Goal: Task Accomplishment & Management: Use online tool/utility

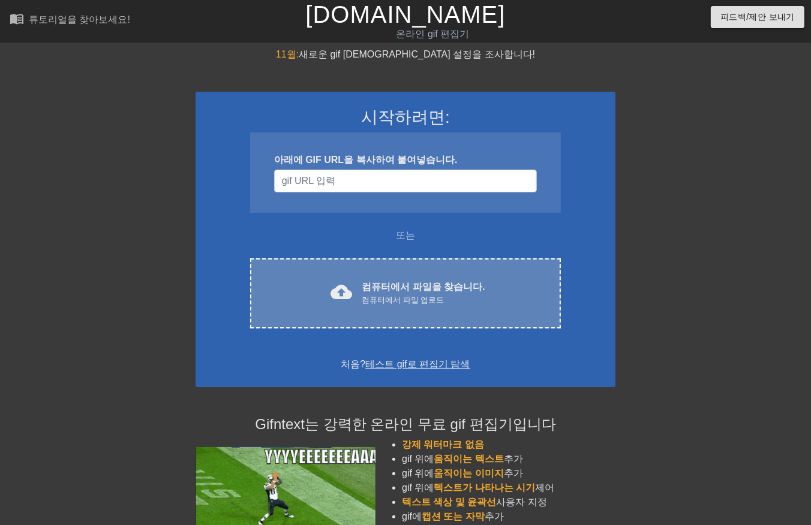
click at [396, 295] on div "컴퓨터에서 파일 업로드" at bounding box center [423, 301] width 123 height 12
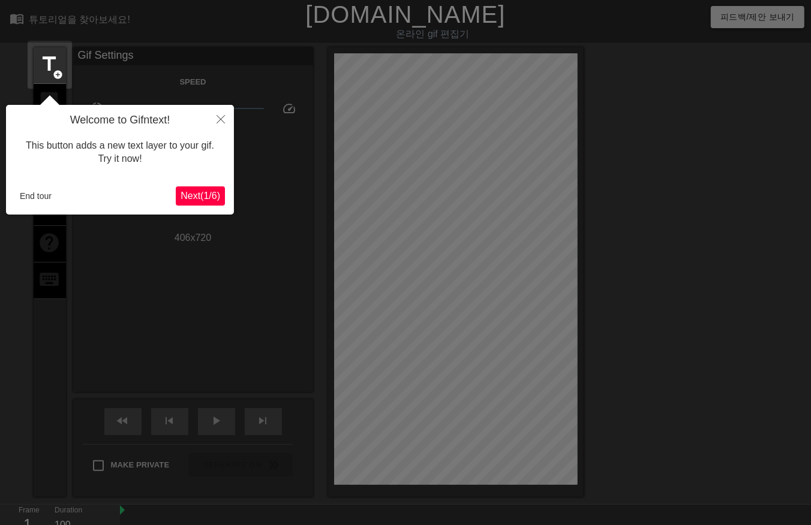
scroll to position [29, 0]
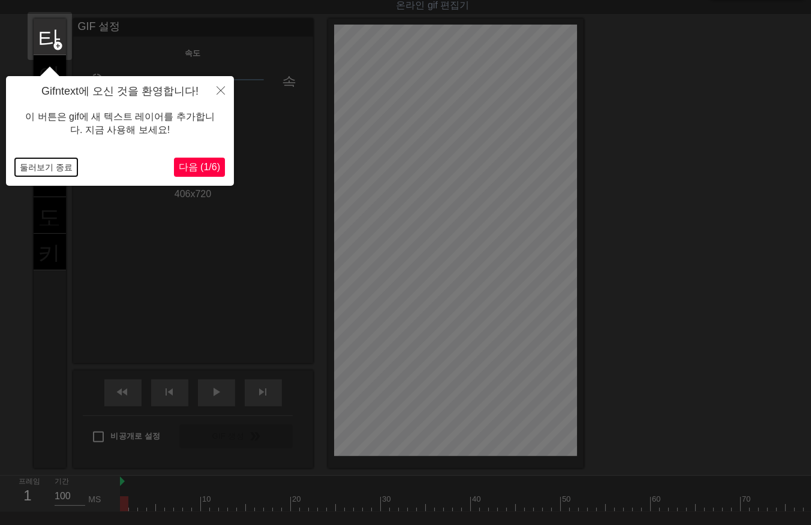
click at [43, 168] on button "둘러보기 종료" at bounding box center [46, 167] width 62 height 18
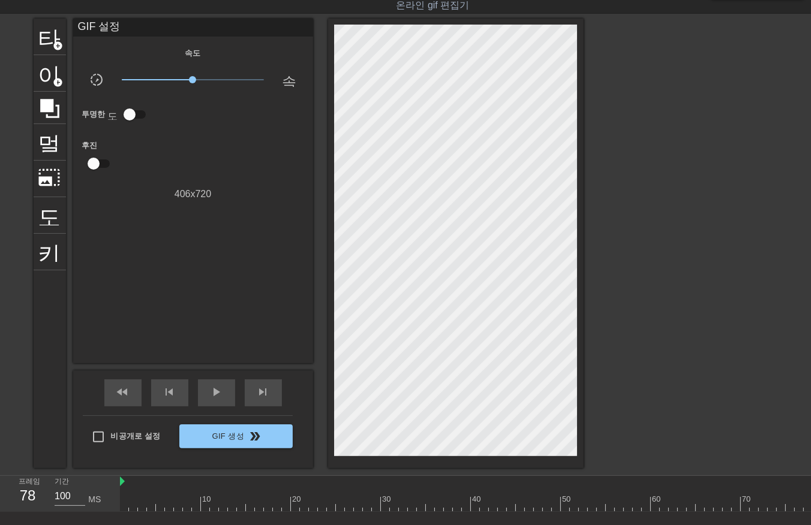
drag, startPoint x: 127, startPoint y: 501, endPoint x: 813, endPoint y: 535, distance: 687.0
click at [810, 525] on html "menu_book 튜토리얼을 찾아보세요! [DOMAIN_NAME] 온라인 gif 편집기 피드백/제안 보내기 타이틀 add_circle 이미지 …" at bounding box center [405, 283] width 811 height 624
drag, startPoint x: 603, startPoint y: 501, endPoint x: 811, endPoint y: 492, distance: 207.7
click at [810, 508] on html "menu_book 튜토리얼을 찾아보세요! [DOMAIN_NAME] 온라인 gif 편집기 피드백/제안 보내기 타이틀 add_circle 이미지 …" at bounding box center [405, 283] width 811 height 624
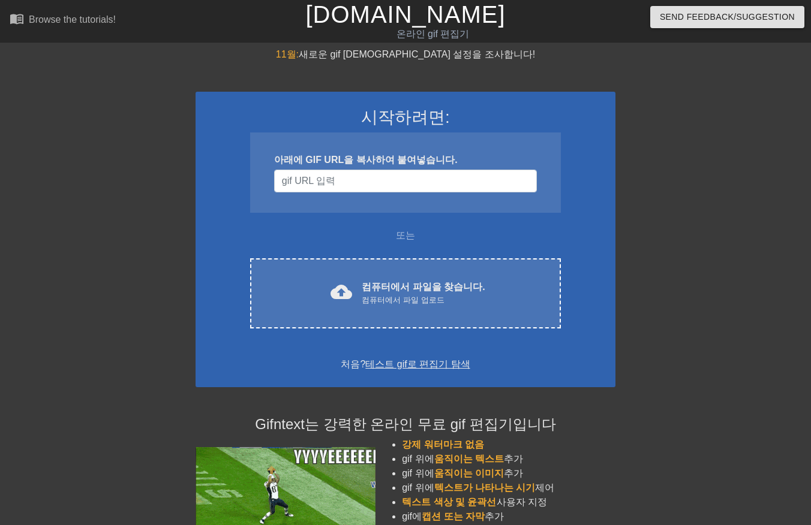
scroll to position [29, 0]
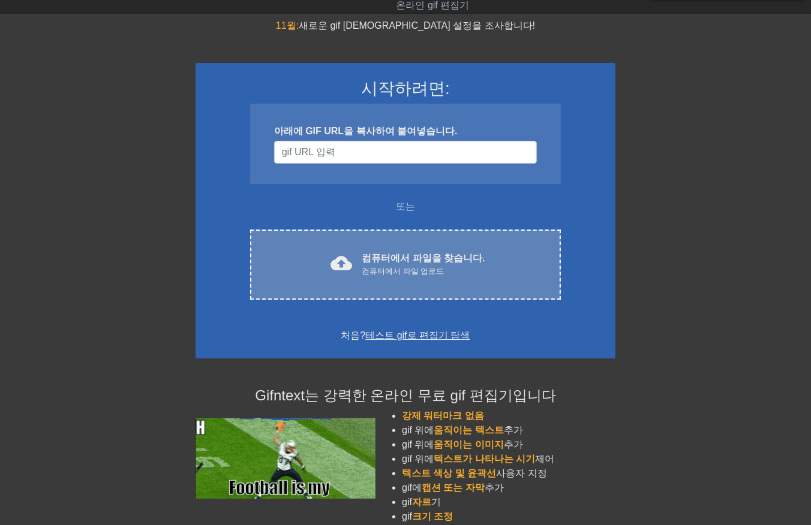
click at [405, 268] on div "컴퓨터에서 파일 업로드" at bounding box center [423, 272] width 123 height 12
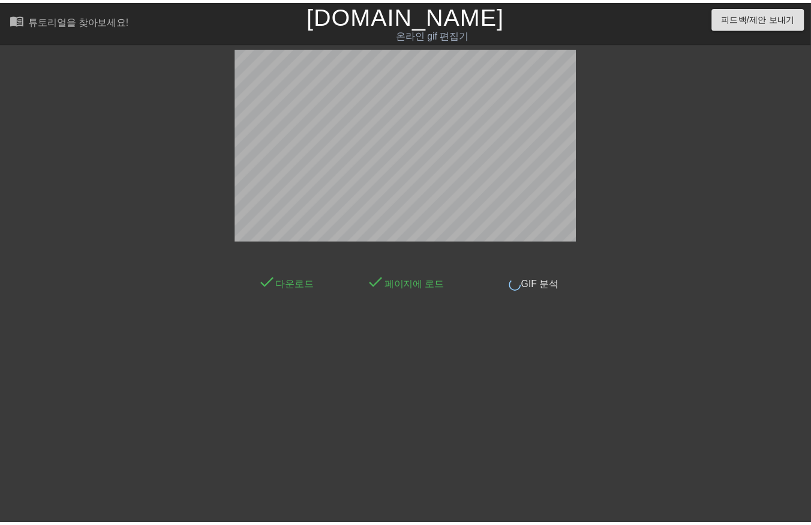
scroll to position [8, 0]
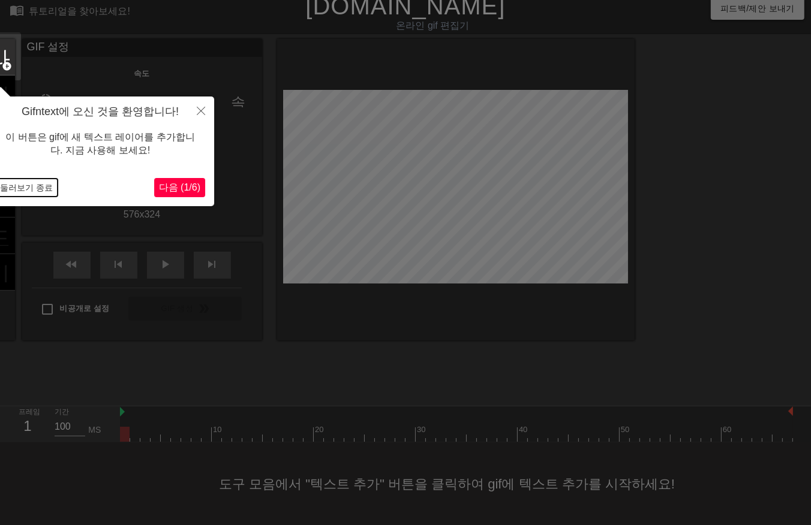
click at [23, 190] on button "둘러보기 종료" at bounding box center [26, 188] width 62 height 18
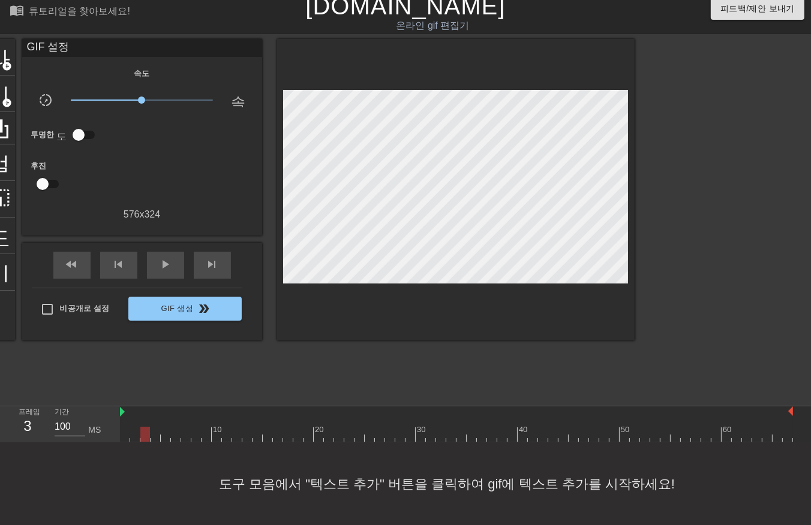
drag, startPoint x: 125, startPoint y: 438, endPoint x: 143, endPoint y: 438, distance: 18.0
click at [143, 438] on div at bounding box center [145, 434] width 10 height 15
drag, startPoint x: 141, startPoint y: 436, endPoint x: 772, endPoint y: 470, distance: 631.9
click at [810, 465] on html "menu_book 튜토리얼을 찾아보세요! [DOMAIN_NAME] 온라인 gif 편집기 피드백/제안 보내기 타이틀 add_circle 이미지 …" at bounding box center [405, 259] width 811 height 534
click at [127, 438] on div at bounding box center [456, 434] width 673 height 15
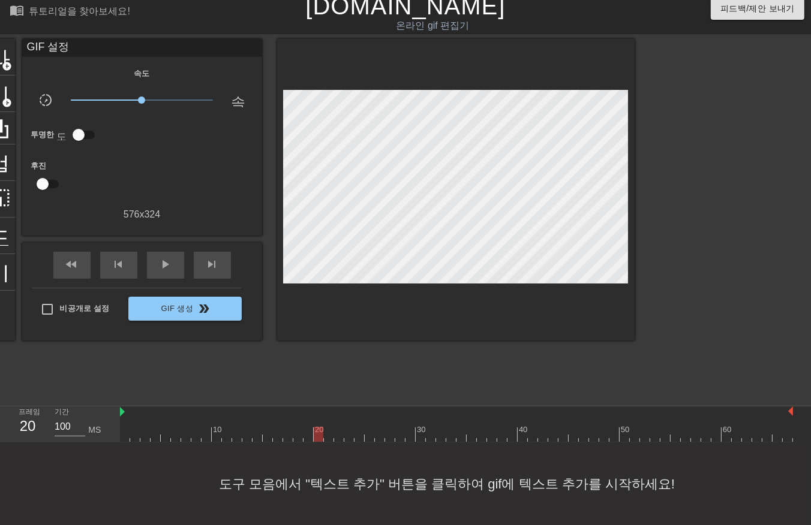
drag, startPoint x: 320, startPoint y: 420, endPoint x: 324, endPoint y: 426, distance: 7.0
click at [321, 420] on div "20" at bounding box center [319, 426] width 10 height 15
click at [140, 434] on div at bounding box center [456, 434] width 673 height 15
click at [148, 435] on div at bounding box center [456, 434] width 673 height 15
click at [157, 438] on div at bounding box center [456, 434] width 673 height 15
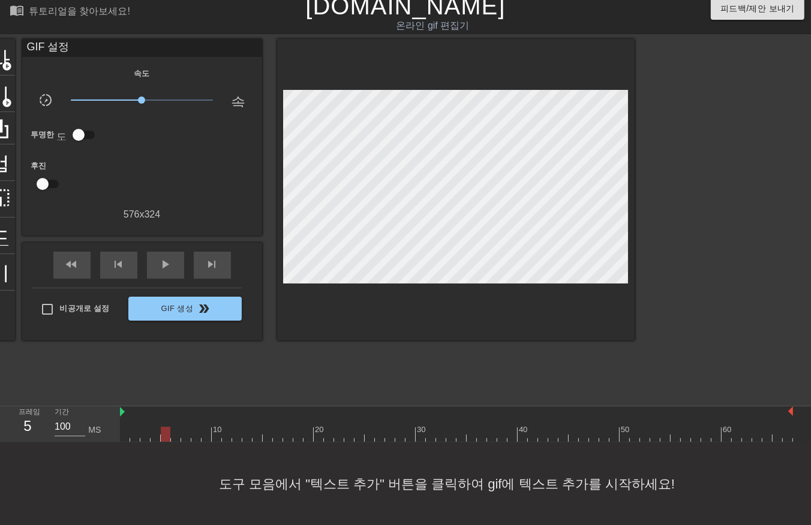
click at [164, 437] on div at bounding box center [456, 434] width 673 height 15
click at [176, 435] on div at bounding box center [456, 434] width 673 height 15
click at [187, 436] on div at bounding box center [456, 434] width 673 height 15
click at [191, 438] on div at bounding box center [456, 434] width 673 height 15
click at [193, 437] on div at bounding box center [456, 434] width 673 height 15
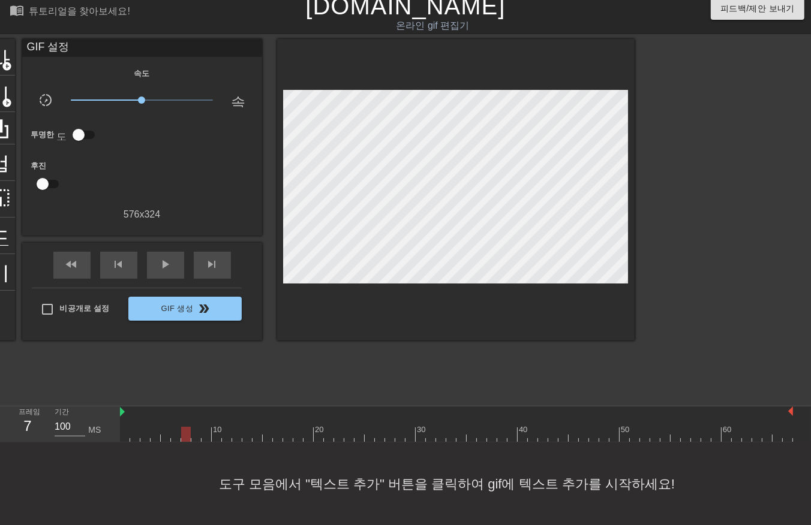
click at [184, 438] on div at bounding box center [456, 434] width 673 height 15
click at [172, 435] on div at bounding box center [456, 434] width 673 height 15
click at [184, 436] on div at bounding box center [456, 434] width 673 height 15
click at [175, 436] on div at bounding box center [456, 434] width 673 height 15
click at [183, 437] on div at bounding box center [456, 434] width 673 height 15
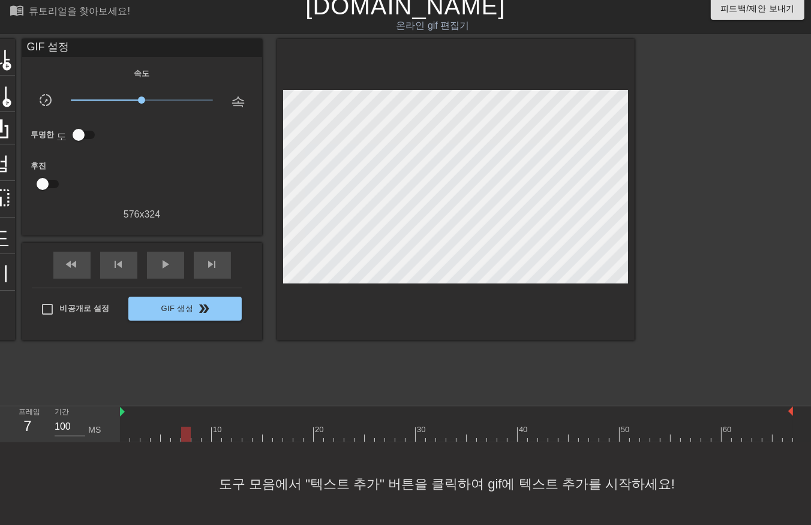
click at [672, 353] on div at bounding box center [739, 219] width 180 height 360
drag, startPoint x: 195, startPoint y: 432, endPoint x: 199, endPoint y: 441, distance: 9.7
click at [195, 432] on div at bounding box center [456, 434] width 673 height 15
click at [206, 430] on div at bounding box center [456, 434] width 673 height 15
click at [217, 434] on div at bounding box center [456, 434] width 673 height 15
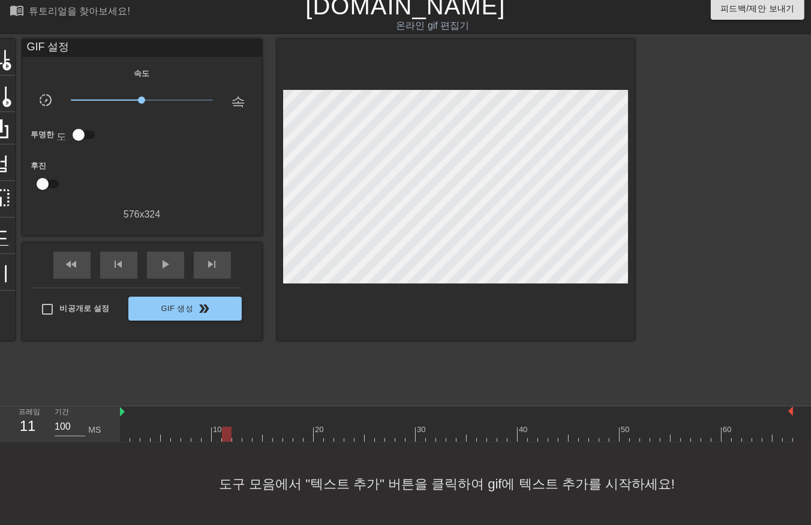
click at [223, 435] on div at bounding box center [456, 434] width 673 height 15
click at [233, 438] on div at bounding box center [456, 434] width 673 height 15
click at [246, 435] on div at bounding box center [456, 434] width 673 height 15
click at [255, 434] on div at bounding box center [456, 434] width 673 height 15
click at [266, 438] on div at bounding box center [456, 434] width 673 height 15
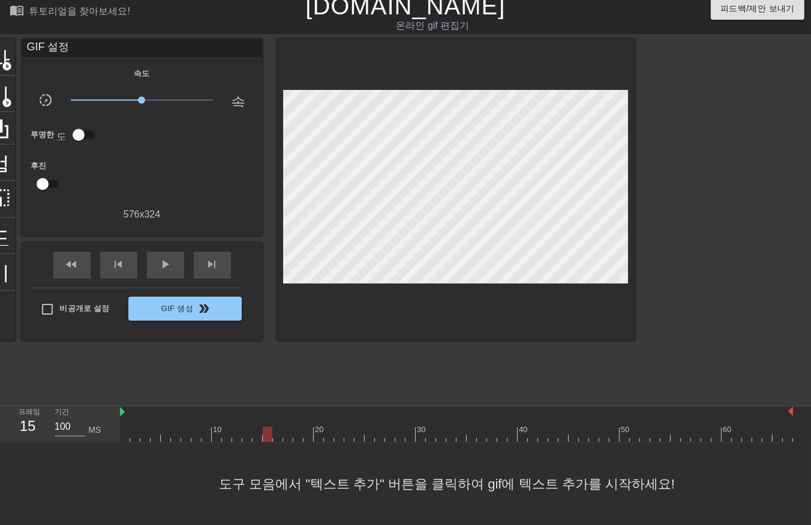
click at [275, 438] on div at bounding box center [456, 434] width 673 height 15
click at [286, 436] on div at bounding box center [456, 434] width 673 height 15
click at [295, 435] on div at bounding box center [456, 434] width 673 height 15
click at [307, 438] on div at bounding box center [456, 434] width 673 height 15
click at [317, 438] on div at bounding box center [456, 434] width 673 height 15
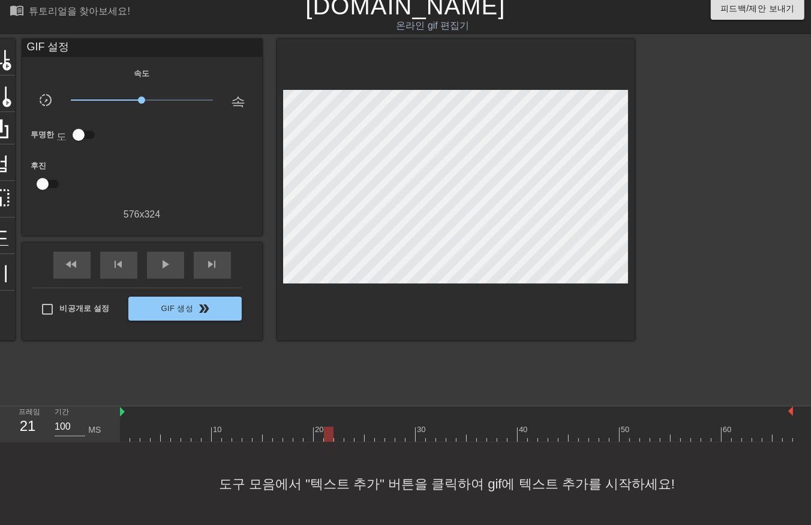
click at [326, 439] on div at bounding box center [456, 434] width 673 height 15
drag, startPoint x: 339, startPoint y: 435, endPoint x: 345, endPoint y: 436, distance: 6.7
click at [339, 435] on div at bounding box center [456, 434] width 673 height 15
click at [348, 437] on div at bounding box center [456, 434] width 673 height 15
click at [356, 438] on div at bounding box center [456, 434] width 673 height 15
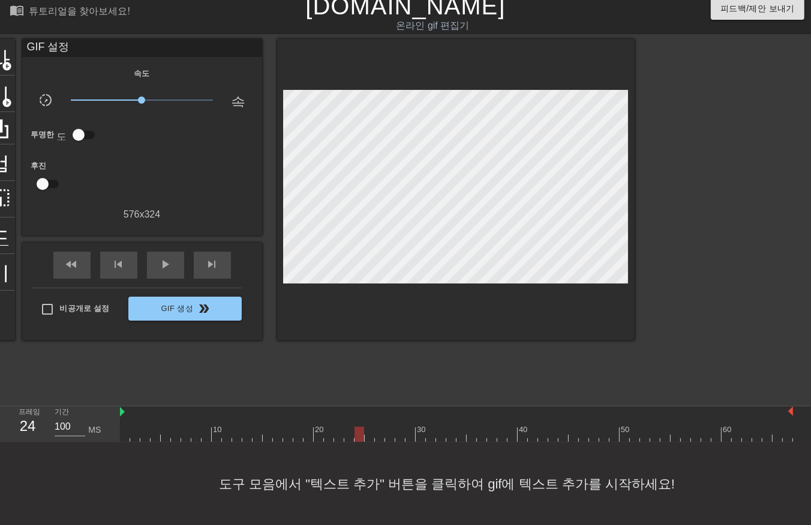
click at [368, 438] on div at bounding box center [456, 434] width 673 height 15
click at [378, 439] on div at bounding box center [456, 434] width 673 height 15
click at [387, 437] on div at bounding box center [456, 434] width 673 height 15
click at [399, 440] on div at bounding box center [456, 434] width 673 height 15
click at [408, 438] on div at bounding box center [456, 434] width 673 height 15
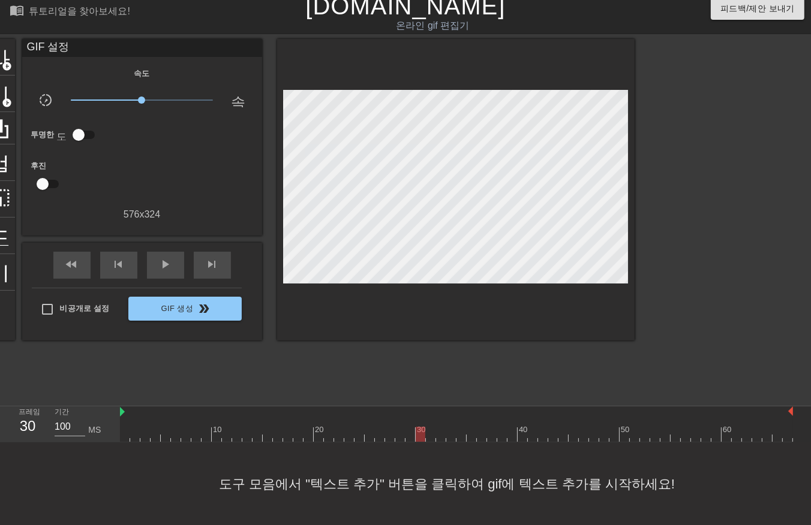
click at [420, 438] on div at bounding box center [456, 434] width 673 height 15
click at [428, 436] on div at bounding box center [456, 434] width 673 height 15
click at [440, 435] on div at bounding box center [456, 434] width 673 height 15
click at [450, 437] on div at bounding box center [456, 434] width 673 height 15
drag, startPoint x: 458, startPoint y: 433, endPoint x: 464, endPoint y: 437, distance: 7.5
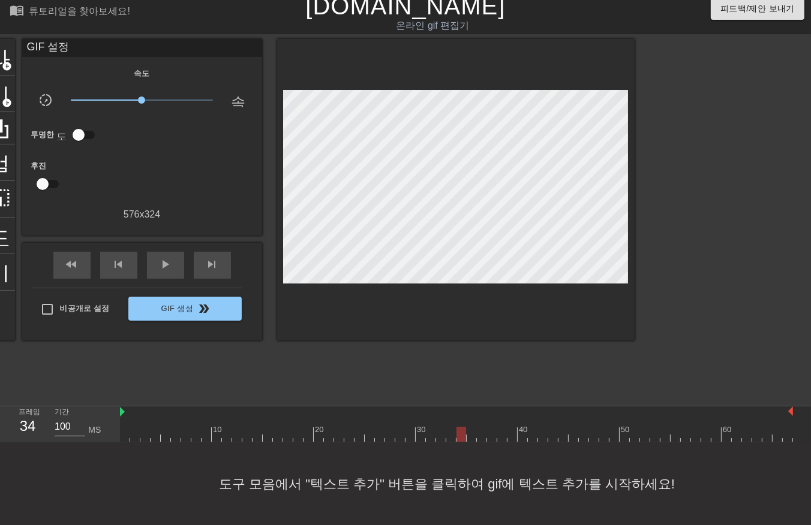
click at [458, 434] on div at bounding box center [456, 434] width 673 height 15
click at [471, 438] on div at bounding box center [456, 434] width 673 height 15
drag, startPoint x: 482, startPoint y: 435, endPoint x: 488, endPoint y: 439, distance: 7.0
click at [482, 436] on div at bounding box center [456, 434] width 673 height 15
drag, startPoint x: 489, startPoint y: 435, endPoint x: 500, endPoint y: 437, distance: 10.9
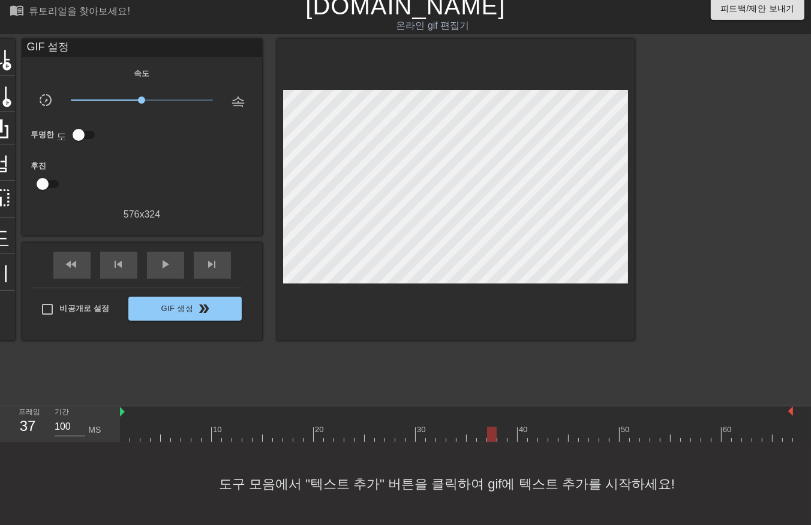
click at [490, 437] on div at bounding box center [456, 434] width 673 height 15
click at [500, 434] on div at bounding box center [456, 434] width 673 height 15
drag, startPoint x: 508, startPoint y: 433, endPoint x: 509, endPoint y: 440, distance: 6.6
click at [508, 434] on div at bounding box center [456, 434] width 673 height 15
click at [521, 436] on div at bounding box center [456, 434] width 673 height 15
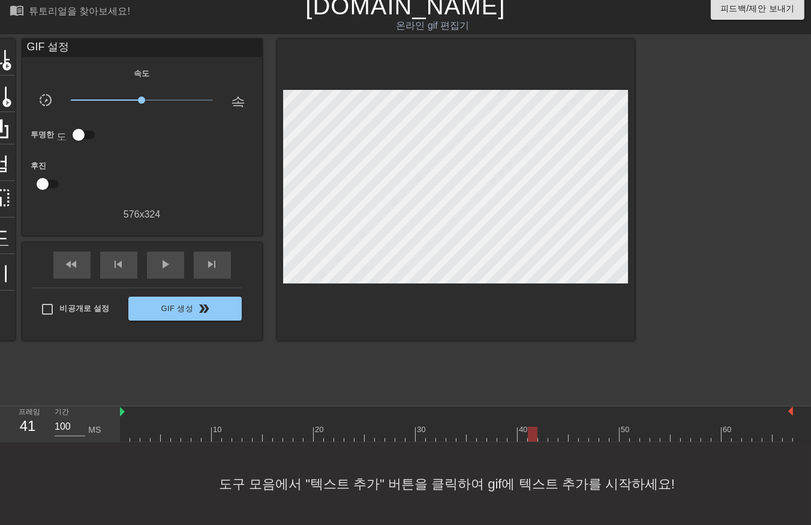
click at [530, 437] on div at bounding box center [456, 434] width 673 height 15
click at [543, 436] on div at bounding box center [456, 434] width 673 height 15
click at [552, 435] on div at bounding box center [456, 434] width 673 height 15
click at [561, 435] on div at bounding box center [456, 434] width 673 height 15
drag, startPoint x: 573, startPoint y: 435, endPoint x: 577, endPoint y: 440, distance: 6.4
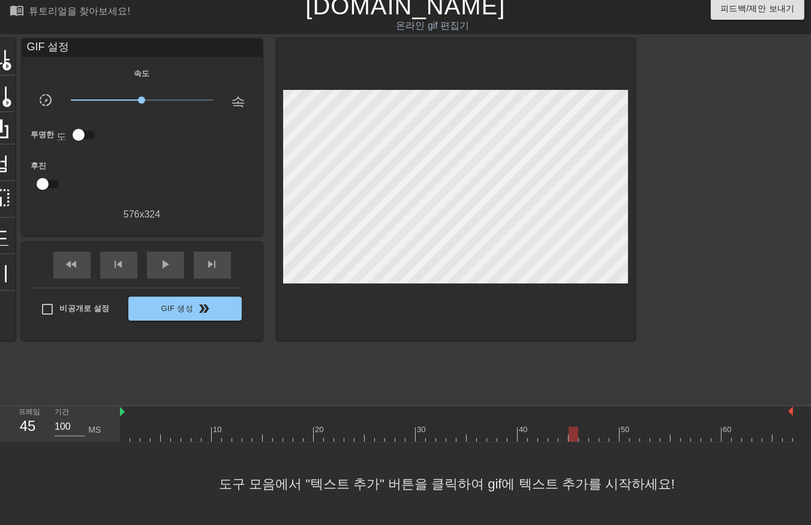
click at [573, 437] on div at bounding box center [456, 434] width 673 height 15
click at [582, 438] on div at bounding box center [456, 434] width 673 height 15
drag, startPoint x: 591, startPoint y: 434, endPoint x: 598, endPoint y: 436, distance: 6.8
click at [592, 436] on div at bounding box center [456, 434] width 673 height 15
click at [603, 437] on div at bounding box center [456, 434] width 673 height 15
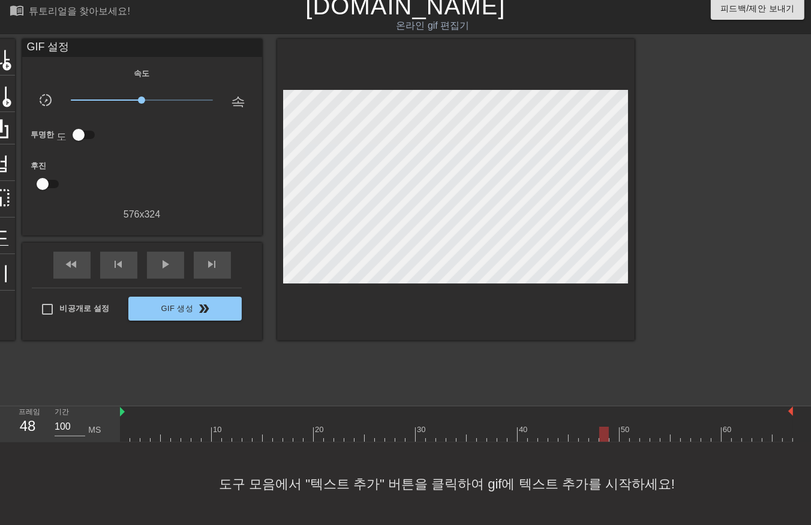
click at [612, 436] on div at bounding box center [456, 434] width 673 height 15
drag, startPoint x: 626, startPoint y: 439, endPoint x: 633, endPoint y: 439, distance: 7.2
click at [626, 439] on div at bounding box center [456, 434] width 673 height 15
click at [634, 440] on div at bounding box center [456, 434] width 673 height 15
click at [642, 437] on div at bounding box center [456, 434] width 673 height 15
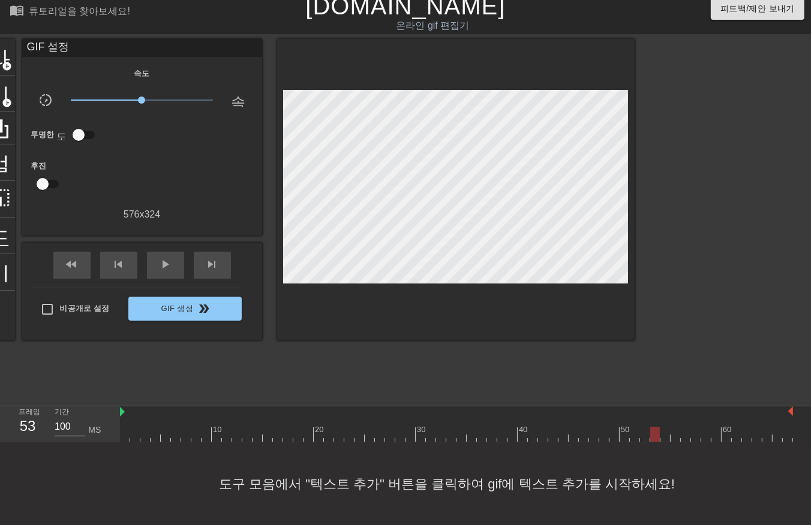
click at [654, 434] on div at bounding box center [456, 434] width 673 height 15
click at [663, 435] on div at bounding box center [456, 434] width 673 height 15
click at [675, 438] on div at bounding box center [456, 434] width 673 height 15
click at [684, 438] on div at bounding box center [456, 434] width 673 height 15
click at [693, 439] on div at bounding box center [456, 434] width 673 height 15
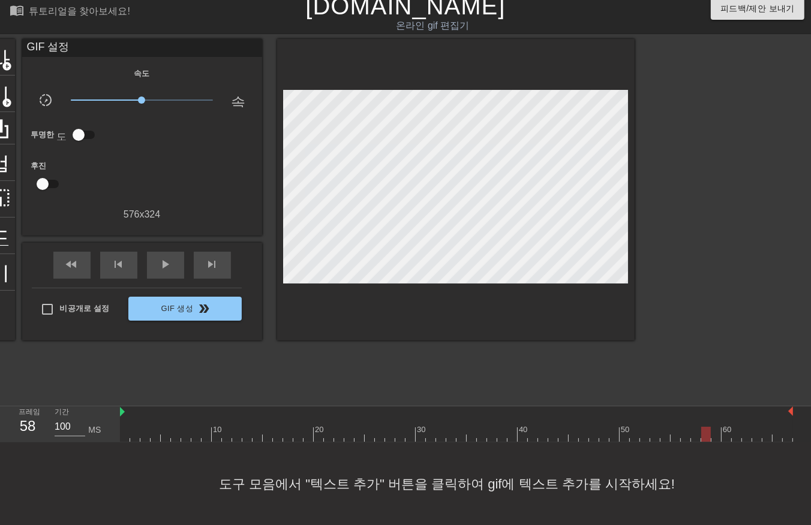
drag, startPoint x: 703, startPoint y: 435, endPoint x: 711, endPoint y: 436, distance: 7.9
click at [703, 436] on div at bounding box center [456, 434] width 673 height 15
click at [714, 435] on div at bounding box center [456, 434] width 673 height 15
click at [728, 440] on div at bounding box center [456, 434] width 673 height 15
click at [735, 441] on div at bounding box center [456, 434] width 673 height 15
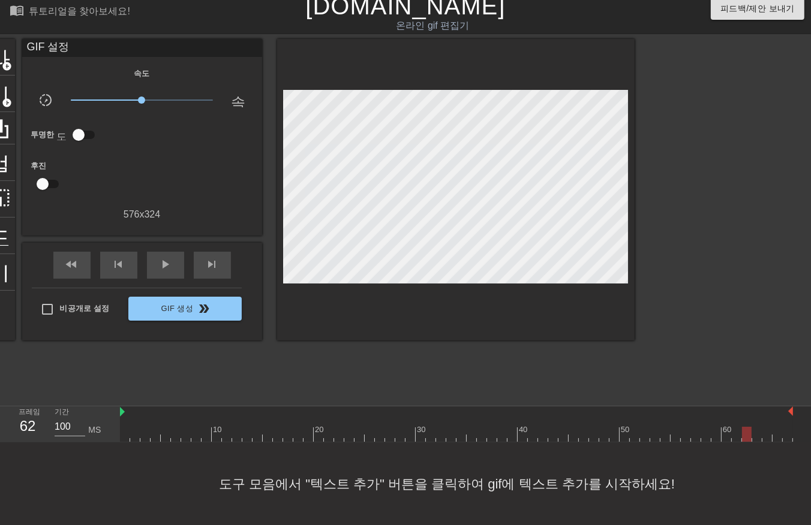
click at [746, 439] on div at bounding box center [456, 434] width 673 height 15
click at [754, 438] on div at bounding box center [456, 434] width 673 height 15
drag, startPoint x: 764, startPoint y: 434, endPoint x: 769, endPoint y: 438, distance: 6.4
click at [764, 436] on div at bounding box center [456, 434] width 673 height 15
click at [776, 436] on div at bounding box center [456, 434] width 673 height 15
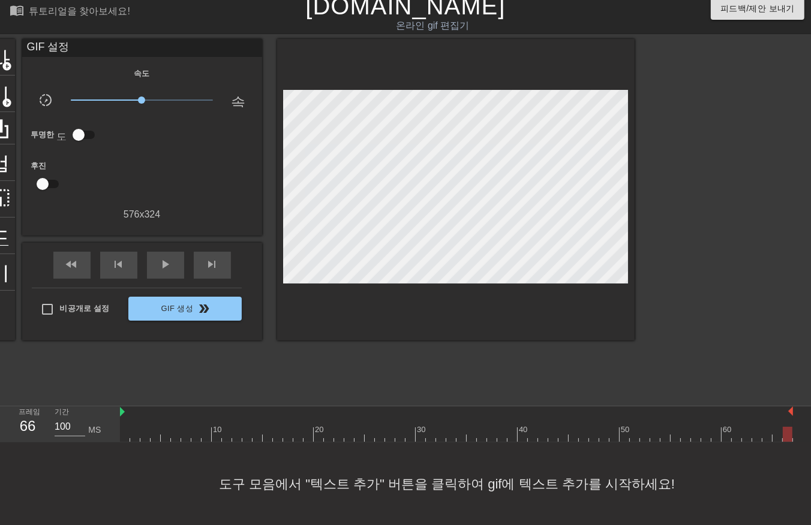
click at [785, 437] on div at bounding box center [456, 434] width 673 height 15
click at [799, 439] on div "10 20 30 40 50 60" at bounding box center [465, 425] width 691 height 36
click at [800, 434] on div "10 20 30 40 50 60" at bounding box center [465, 425] width 691 height 36
drag, startPoint x: 784, startPoint y: 450, endPoint x: 743, endPoint y: 446, distance: 41.7
click at [774, 453] on div "menu_book 튜토리얼을 찾아보세요! Gifntext.com 온라인 gif 편집기 피드백/제안 보내기 타이틀 add_circle 이미지 a…" at bounding box center [405, 259] width 811 height 534
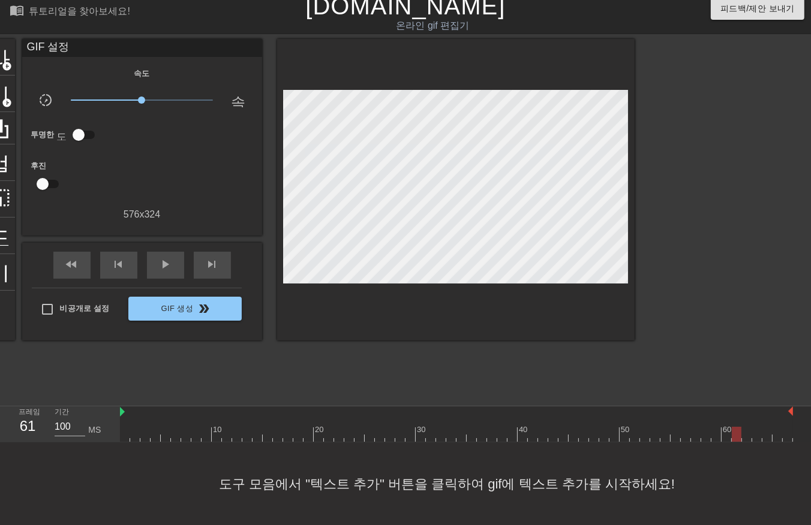
click at [735, 437] on div at bounding box center [456, 434] width 673 height 15
drag, startPoint x: 711, startPoint y: 439, endPoint x: 700, endPoint y: 440, distance: 11.4
click at [710, 440] on div at bounding box center [456, 434] width 673 height 15
click at [716, 435] on div at bounding box center [456, 434] width 673 height 15
click at [729, 436] on div at bounding box center [456, 434] width 673 height 15
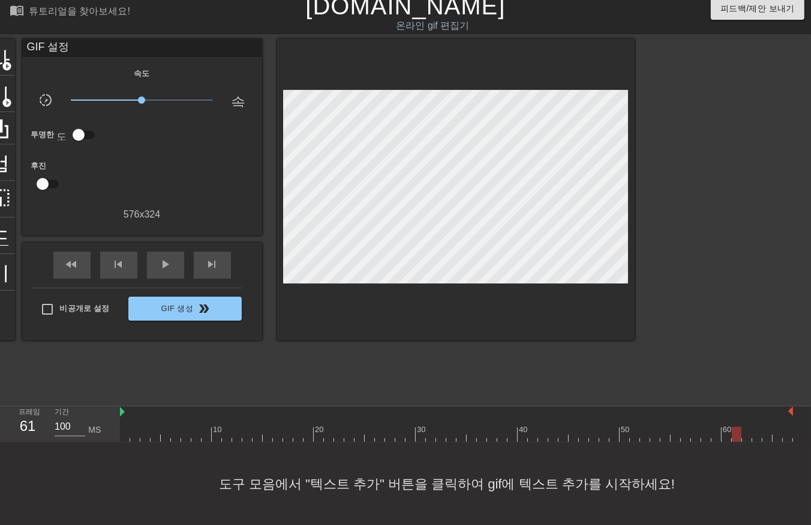
click at [739, 434] on div at bounding box center [456, 434] width 673 height 15
click at [747, 437] on div at bounding box center [456, 434] width 673 height 15
drag, startPoint x: 759, startPoint y: 436, endPoint x: 765, endPoint y: 438, distance: 7.0
click at [759, 438] on div at bounding box center [456, 434] width 673 height 15
click at [768, 439] on div at bounding box center [456, 434] width 673 height 15
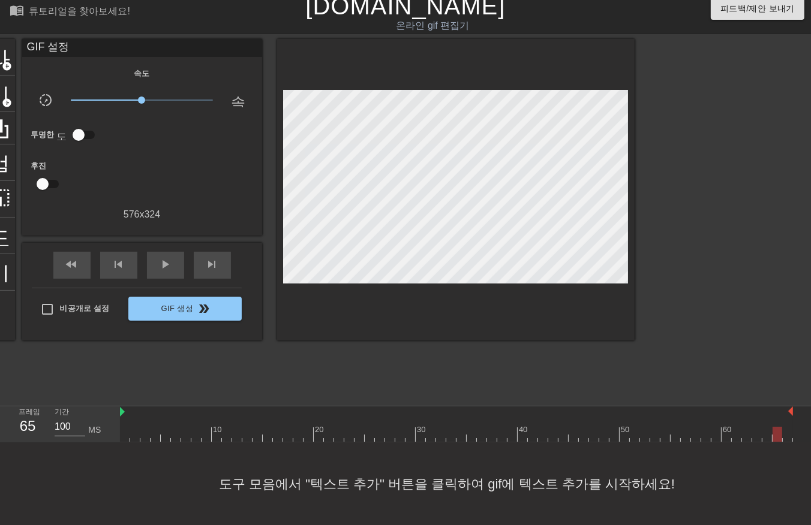
drag, startPoint x: 780, startPoint y: 438, endPoint x: 788, endPoint y: 441, distance: 7.8
click at [783, 440] on div at bounding box center [456, 434] width 673 height 15
drag, startPoint x: 788, startPoint y: 440, endPoint x: 781, endPoint y: 445, distance: 9.0
click at [781, 445] on div "menu_book 튜토리얼을 찾아보세요! Gifntext.com 온라인 gif 편집기 피드백/제안 보내기 타이틀 add_circle 이미지 a…" at bounding box center [405, 259] width 811 height 534
